Goal: Transaction & Acquisition: Purchase product/service

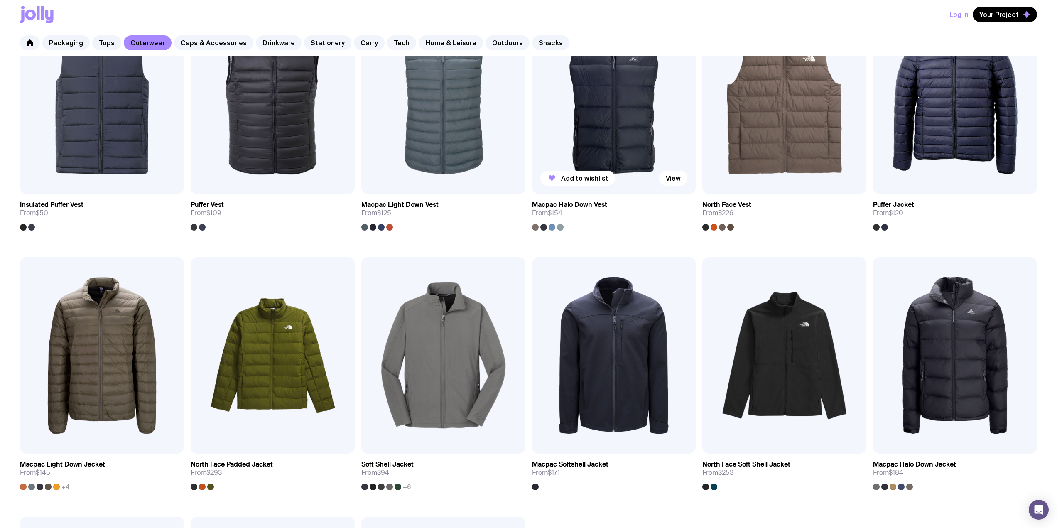
scroll to position [332, 0]
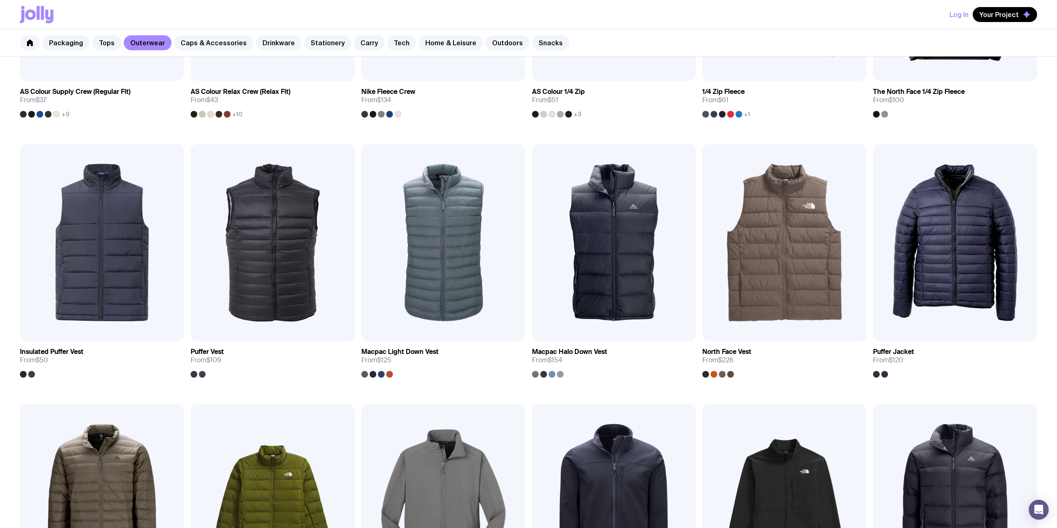
click at [734, 25] on div "Log In Your Project" at bounding box center [528, 14] width 1017 height 29
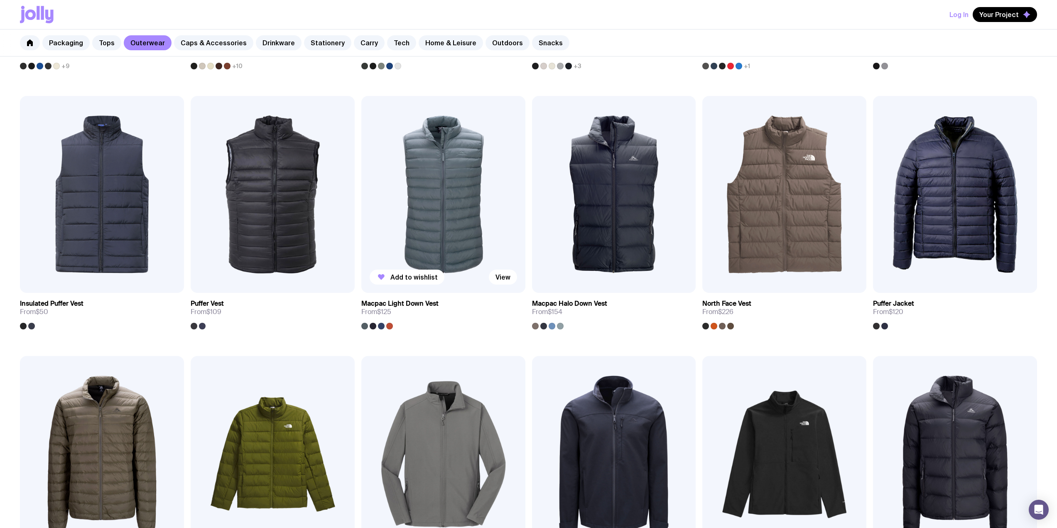
scroll to position [540, 0]
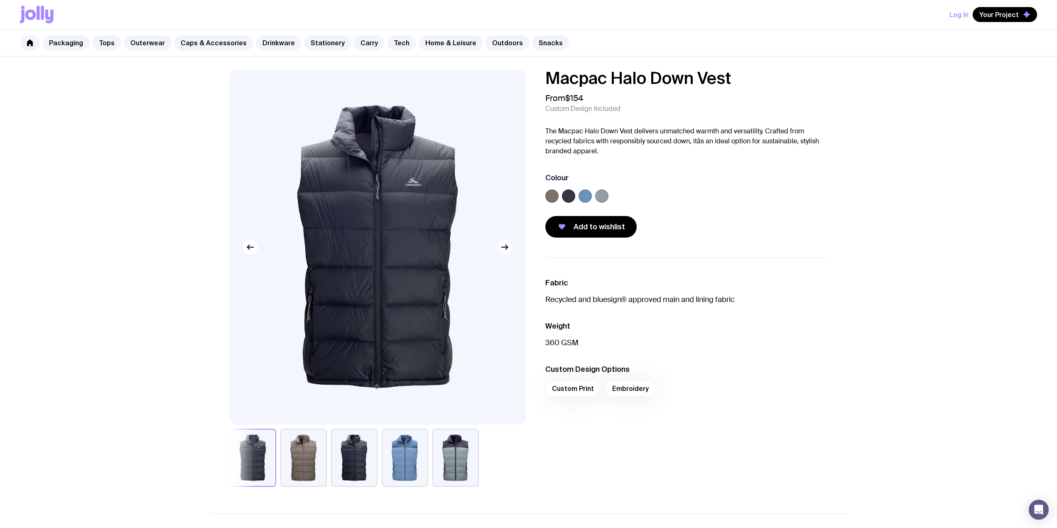
click at [506, 246] on icon "button" at bounding box center [506, 247] width 2 height 5
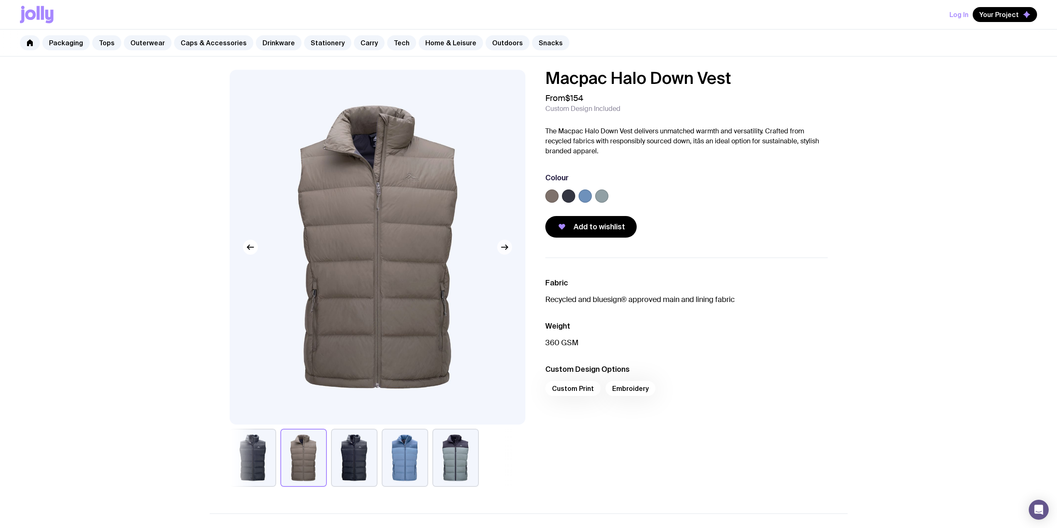
click at [506, 246] on icon "button" at bounding box center [506, 247] width 2 height 5
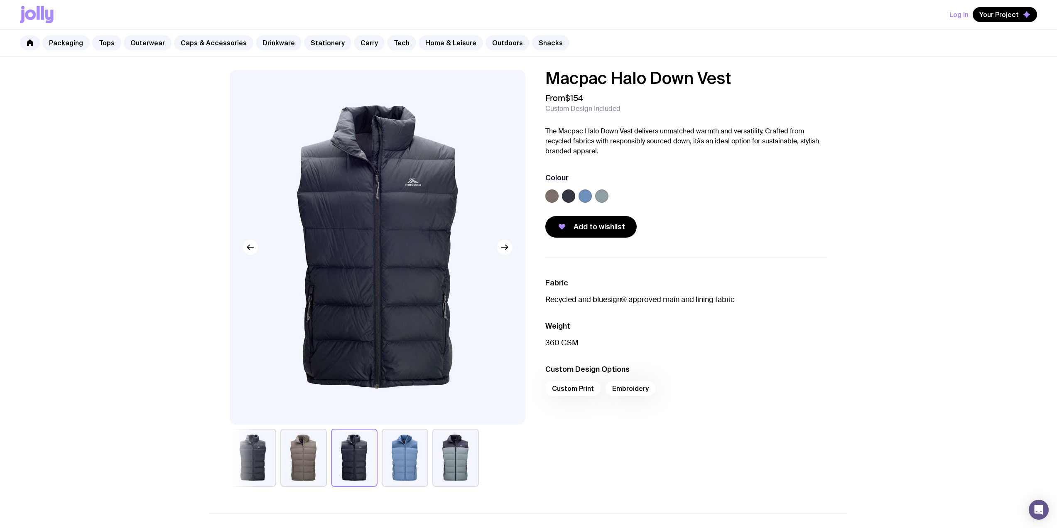
click at [185, 331] on div "Macpac Halo Down Vest From $154 Custom Design Included The Macpac Halo Down Ves…" at bounding box center [528, 430] width 1057 height 748
